Goal: Transaction & Acquisition: Subscribe to service/newsletter

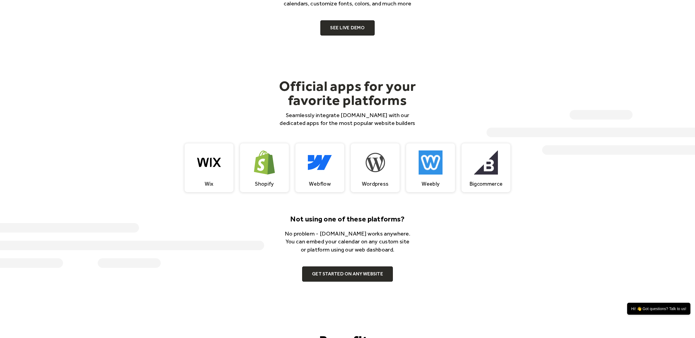
scroll to position [453, 0]
click at [338, 29] on link "SEE LIVE DEMO" at bounding box center [347, 27] width 54 height 15
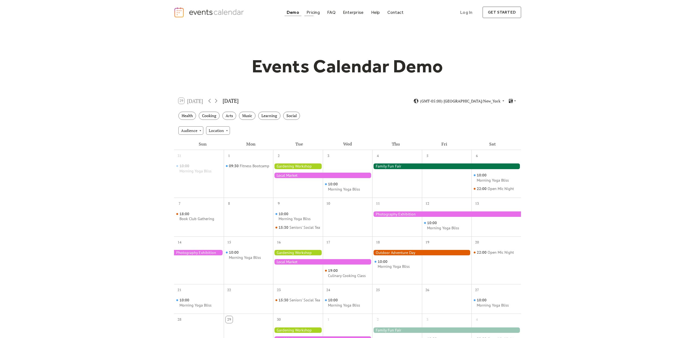
click at [315, 12] on div "Pricing" at bounding box center [312, 12] width 13 height 3
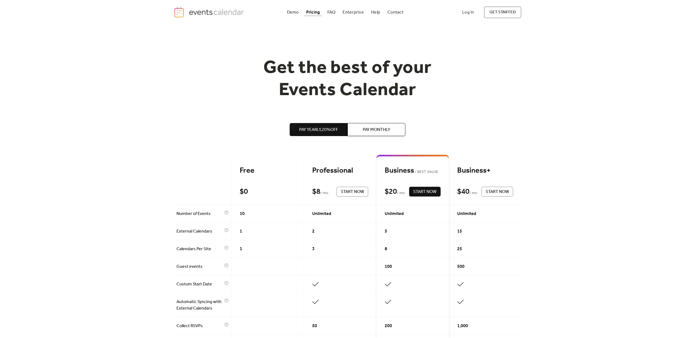
click at [297, 7] on div "Demo Pricing FAQ Enterprise Help Contact Log In Get Started Log In get started" at bounding box center [347, 13] width 347 height 12
click at [294, 14] on div "Demo" at bounding box center [293, 12] width 12 height 3
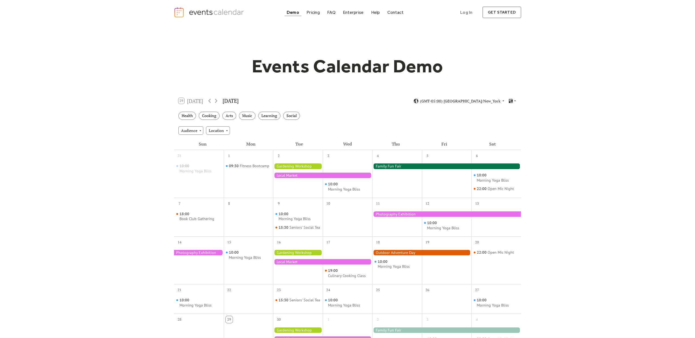
drag, startPoint x: 217, startPoint y: 5, endPoint x: 218, endPoint y: 10, distance: 4.4
click at [217, 6] on div "Demo Pricing FAQ Enterprise Help Contact Log In Get Started Log In get started" at bounding box center [347, 12] width 695 height 25
click at [220, 12] on img "home" at bounding box center [210, 12] width 72 height 11
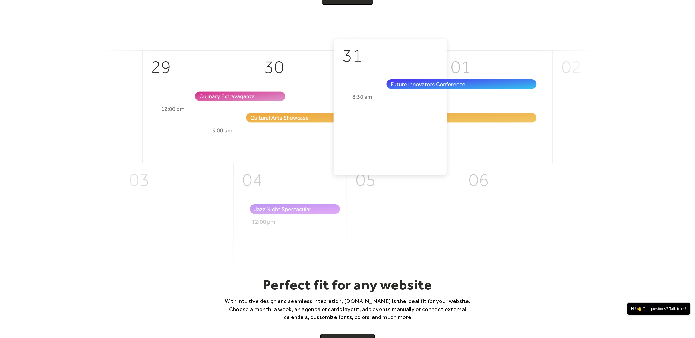
scroll to position [32, 0]
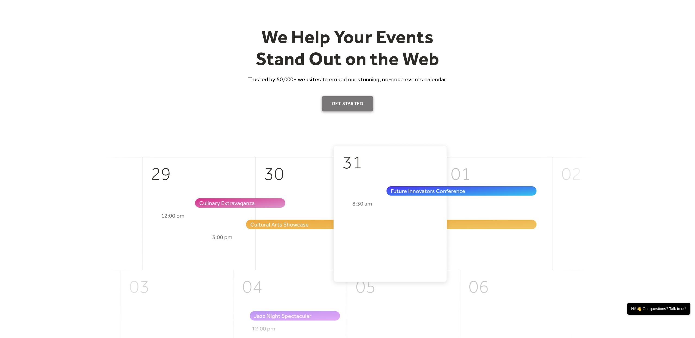
click at [349, 107] on link "Get Started" at bounding box center [347, 103] width 51 height 15
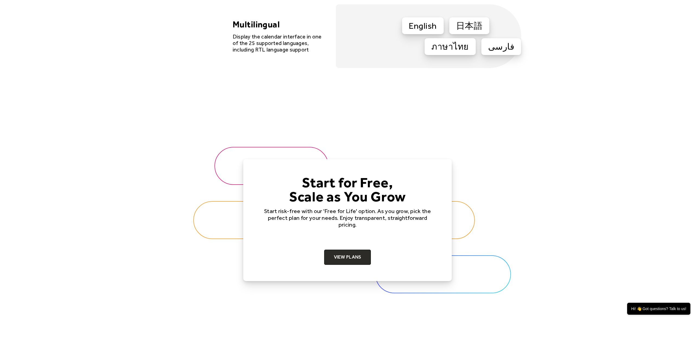
scroll to position [1749, 0]
